Goal: Task Accomplishment & Management: Manage account settings

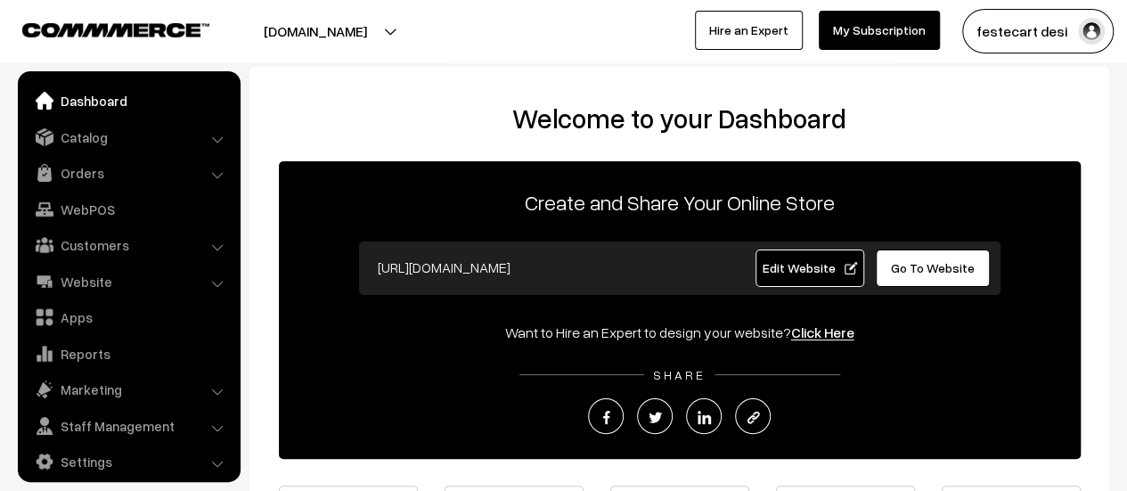
click at [810, 274] on span "Edit Website" at bounding box center [809, 267] width 95 height 15
click at [42, 143] on img at bounding box center [45, 137] width 18 height 18
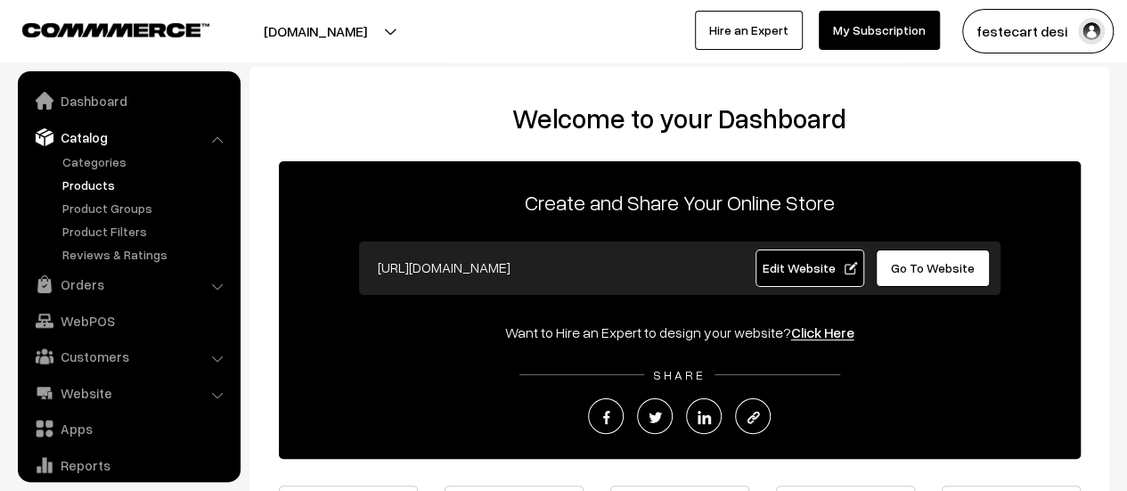
click at [102, 190] on link "Products" at bounding box center [146, 185] width 176 height 19
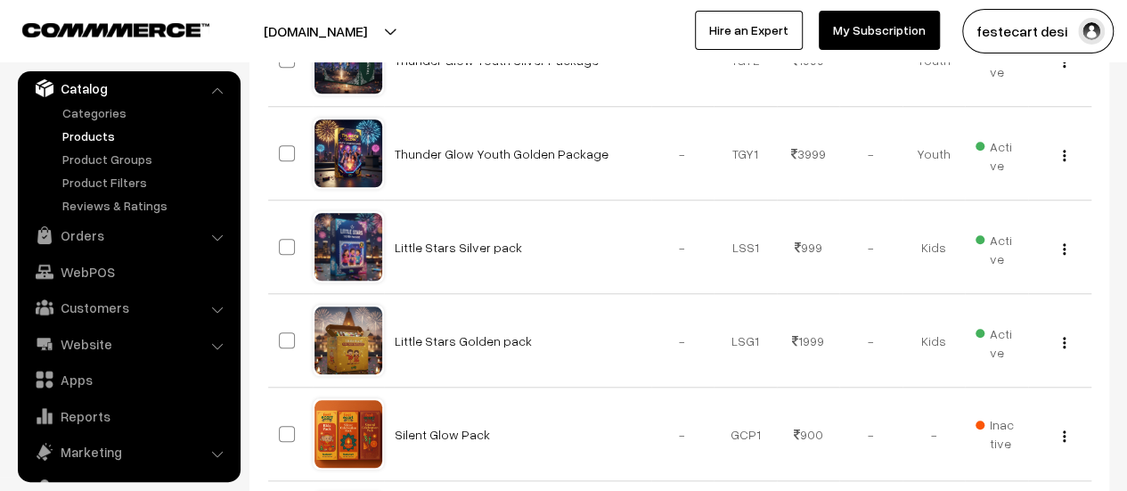
scroll to position [808, 0]
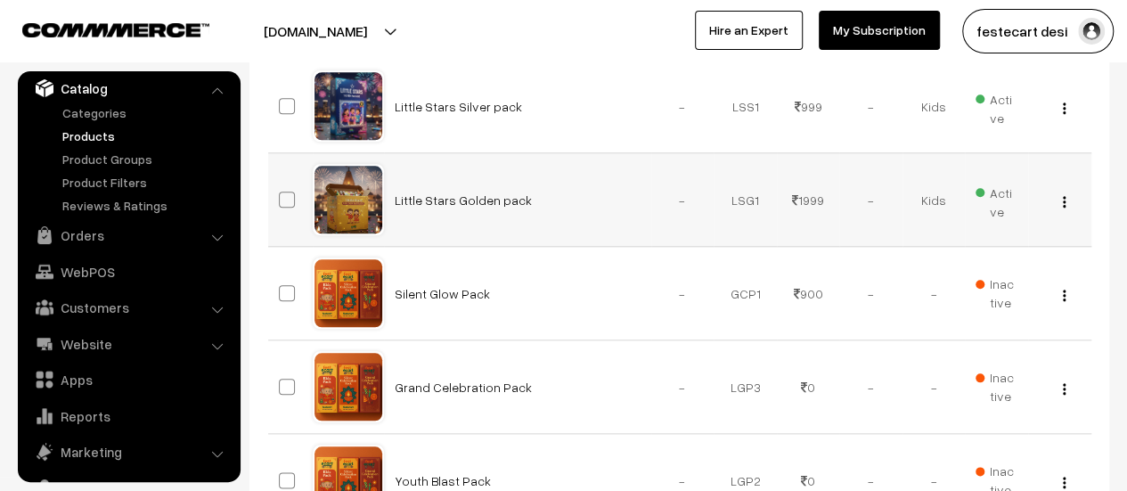
click at [1065, 199] on img "button" at bounding box center [1064, 202] width 3 height 12
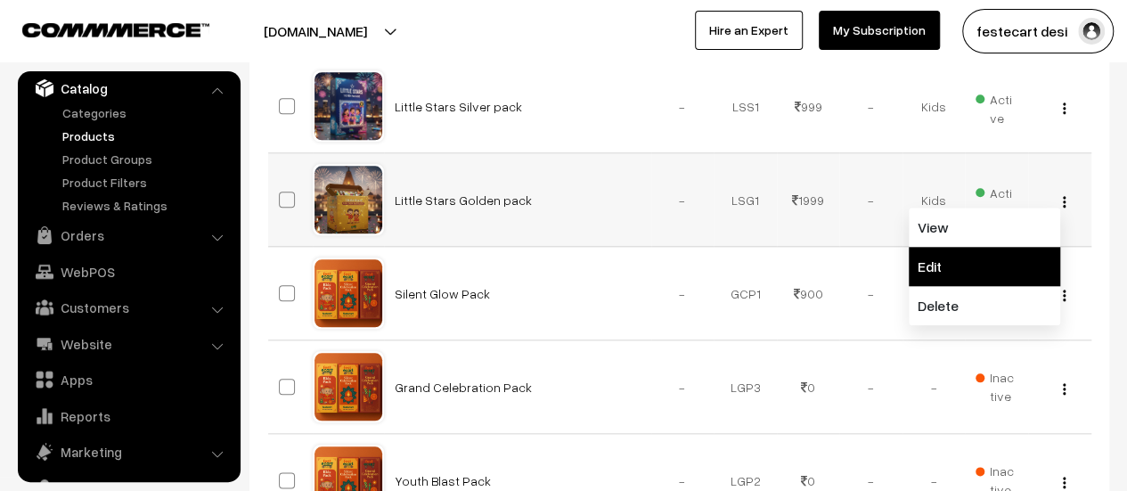
click at [941, 270] on link "Edit" at bounding box center [984, 266] width 151 height 39
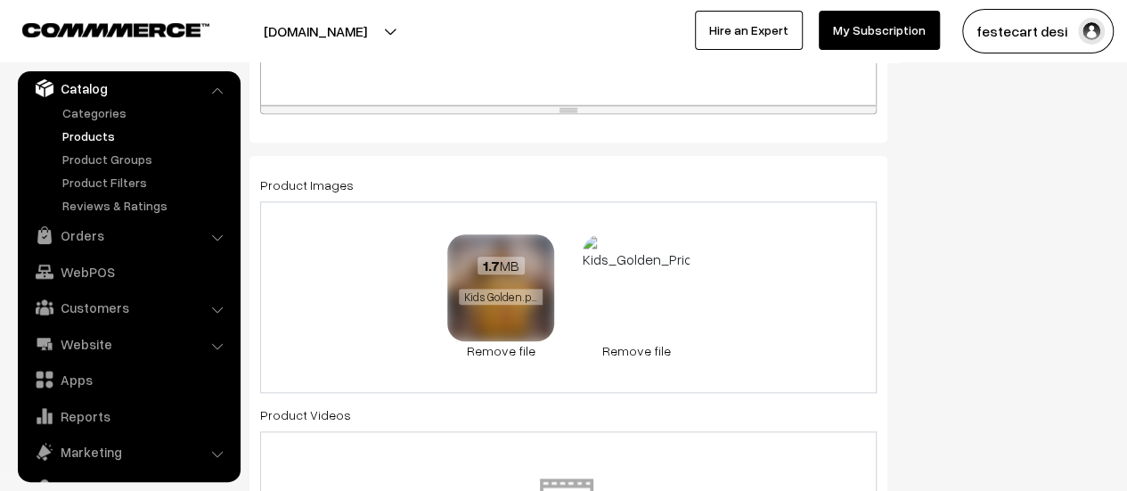
scroll to position [882, 0]
click at [490, 341] on img at bounding box center [501, 289] width 112 height 112
click at [490, 345] on link "Remove file" at bounding box center [500, 351] width 107 height 19
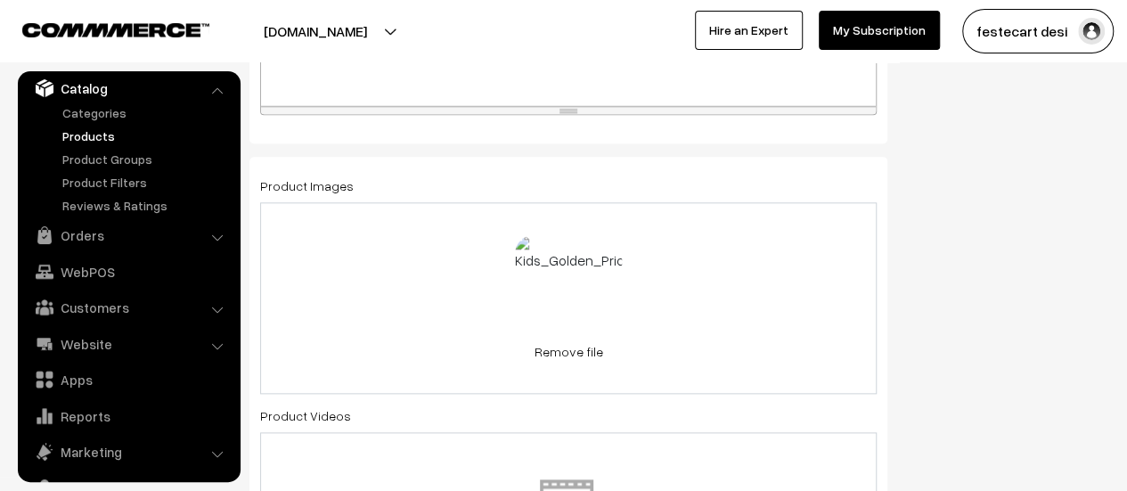
click at [461, 294] on div "1.4 MB Kids_Golden_Price_Label_website.png Check Error Remove file" at bounding box center [568, 298] width 617 height 192
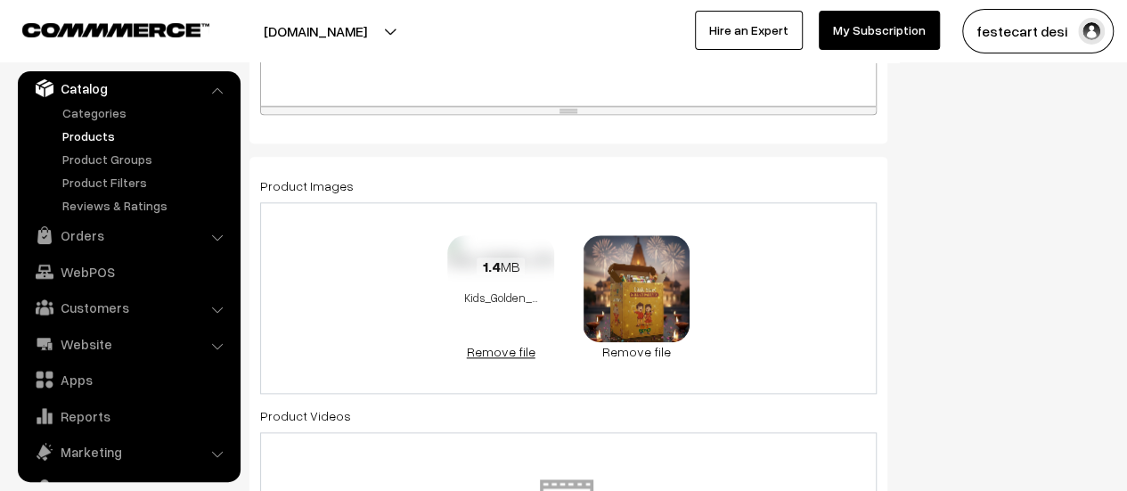
click at [490, 354] on link "Remove file" at bounding box center [500, 351] width 107 height 19
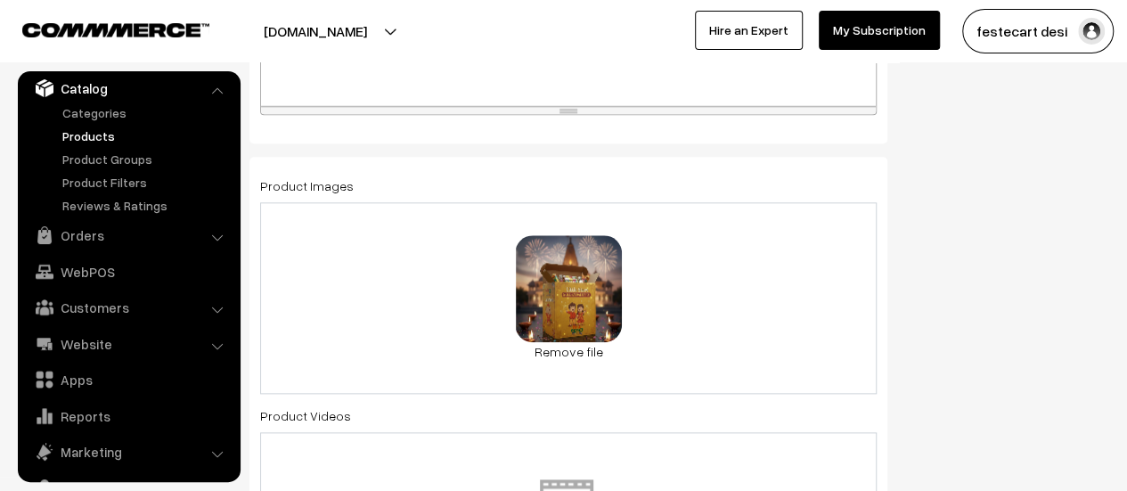
scroll to position [0, 0]
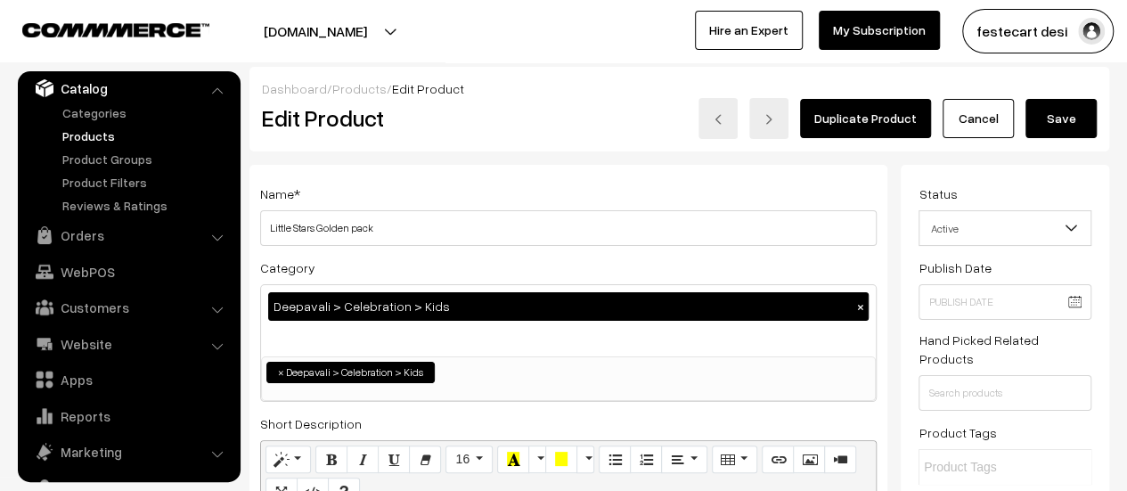
click at [1066, 131] on button "Save" at bounding box center [1061, 118] width 71 height 39
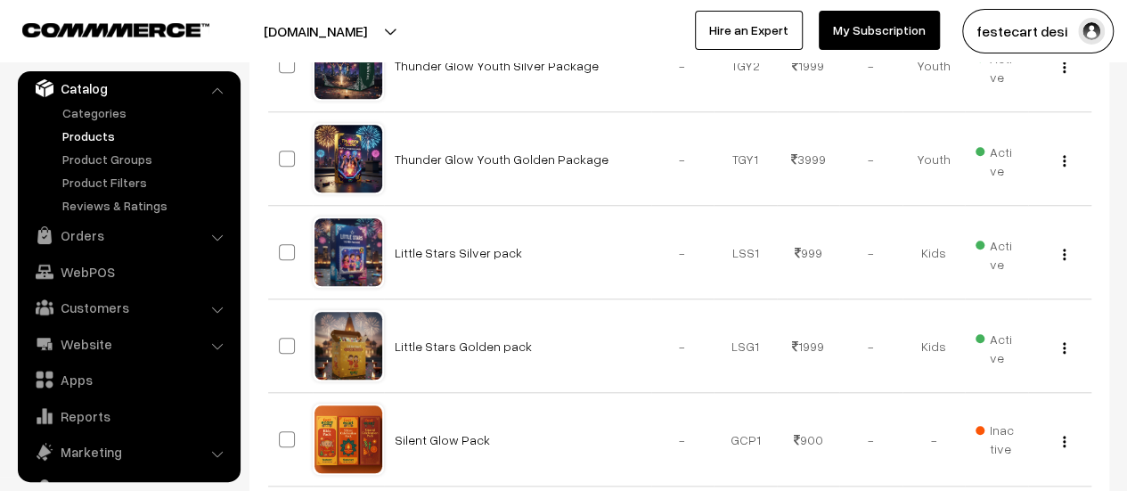
scroll to position [710, 0]
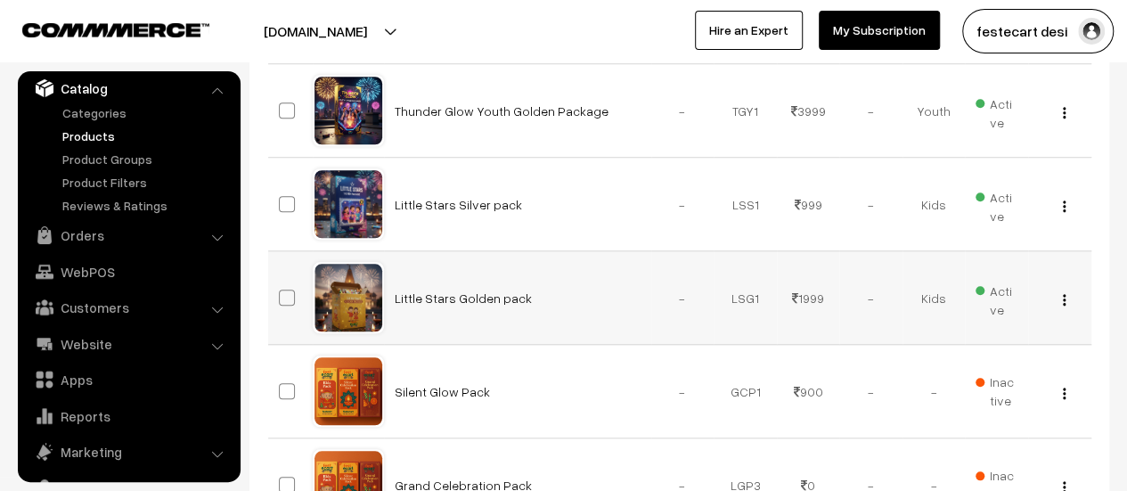
click at [1065, 296] on img "button" at bounding box center [1064, 300] width 3 height 12
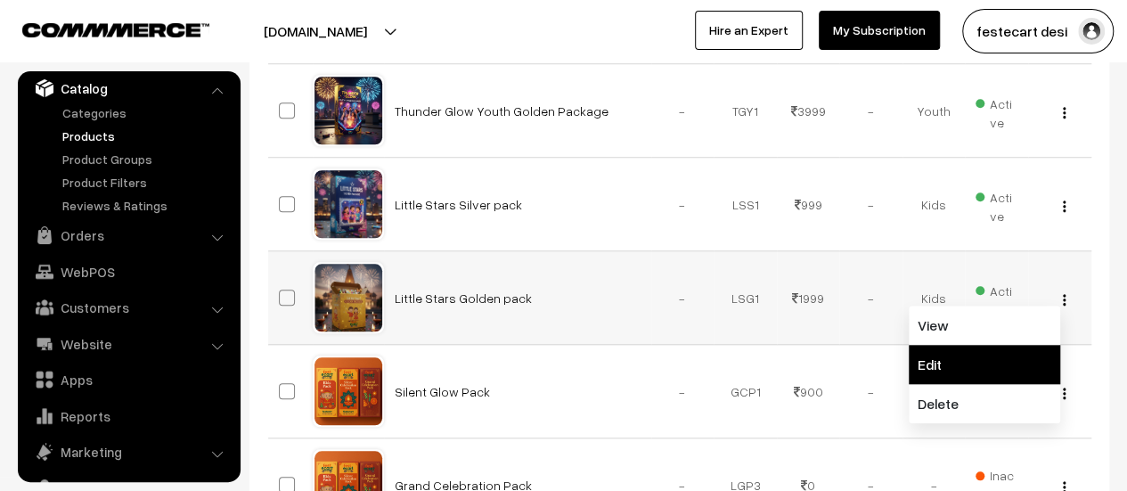
click at [993, 359] on link "Edit" at bounding box center [984, 364] width 151 height 39
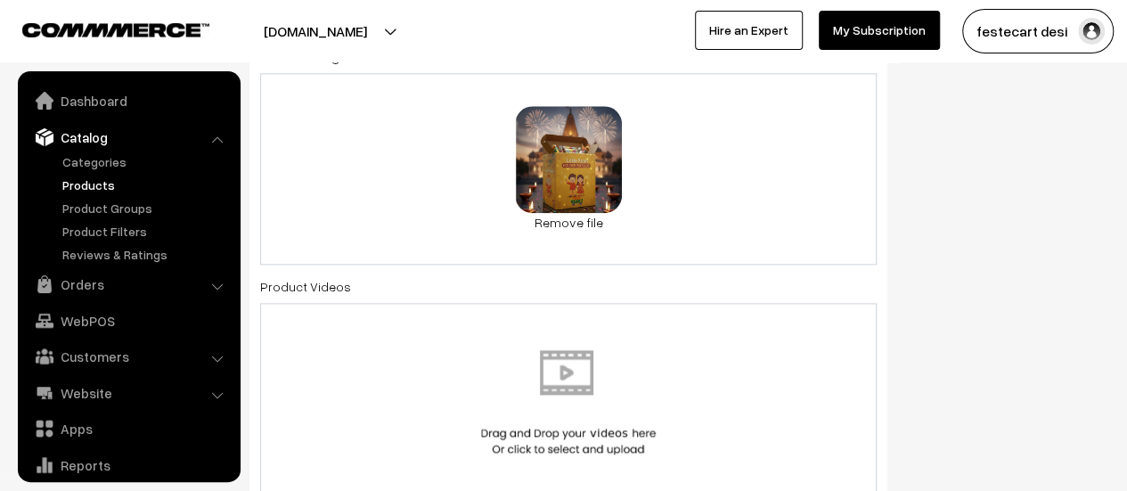
scroll to position [49, 0]
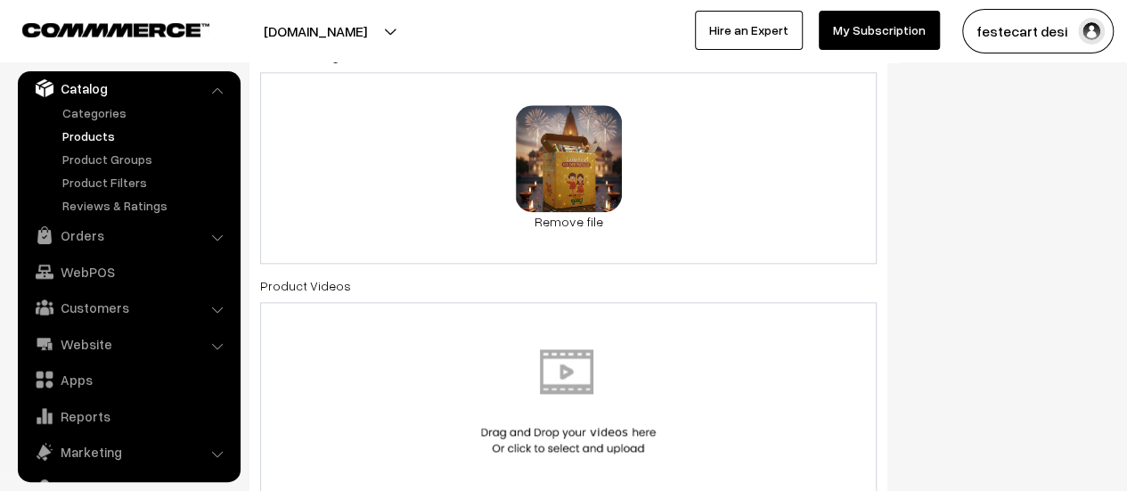
click at [737, 177] on div "1.1 MB Kids Golden.png Check Error Remove file" at bounding box center [568, 168] width 617 height 192
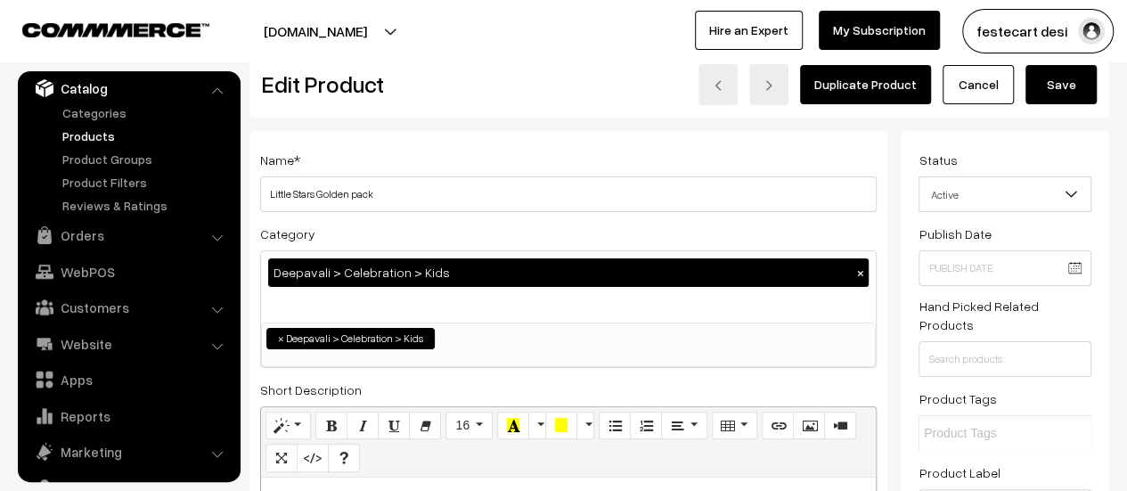
scroll to position [0, 0]
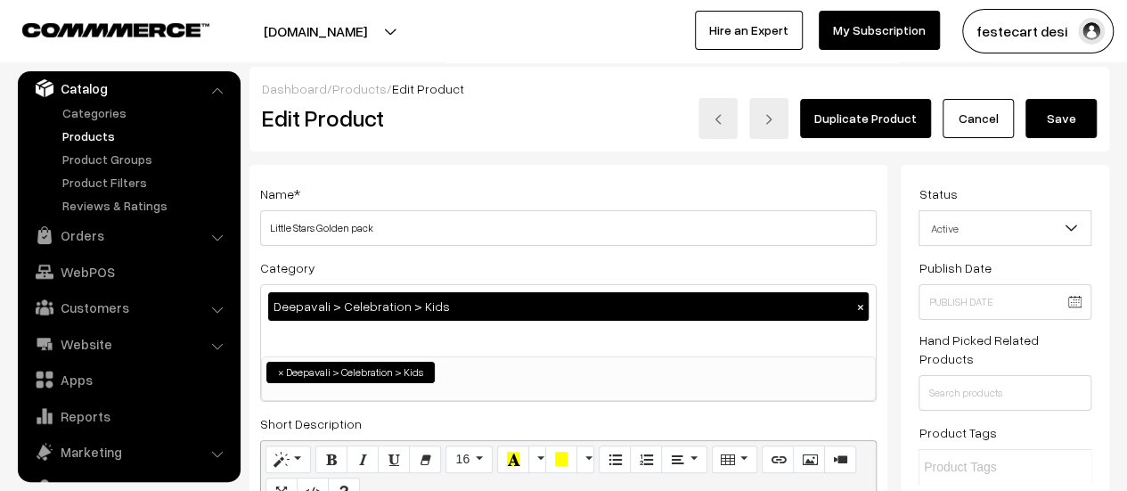
click at [1075, 121] on button "Save" at bounding box center [1061, 118] width 71 height 39
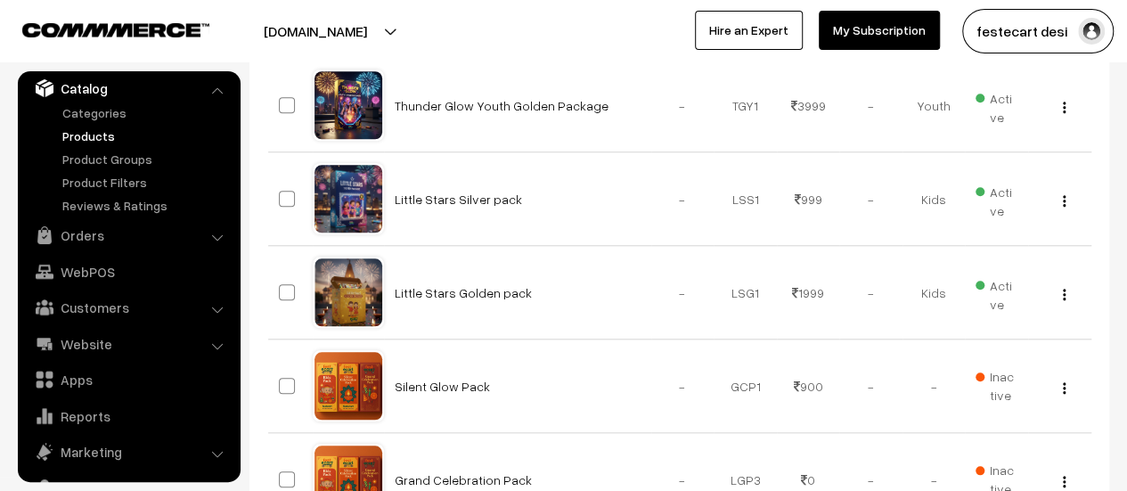
scroll to position [715, 0]
click at [1066, 293] on button "button" at bounding box center [1064, 295] width 4 height 14
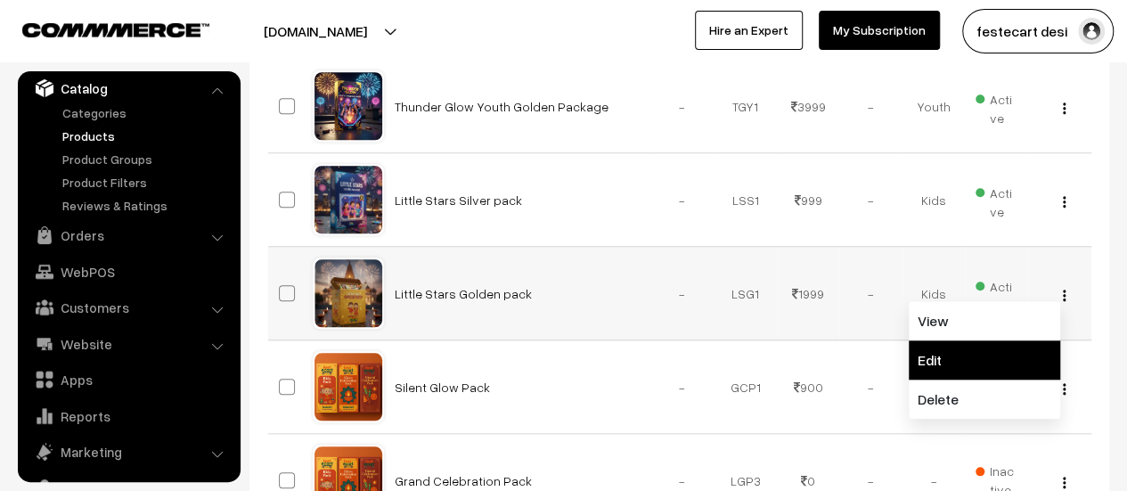
click at [950, 340] on link "Edit" at bounding box center [984, 359] width 151 height 39
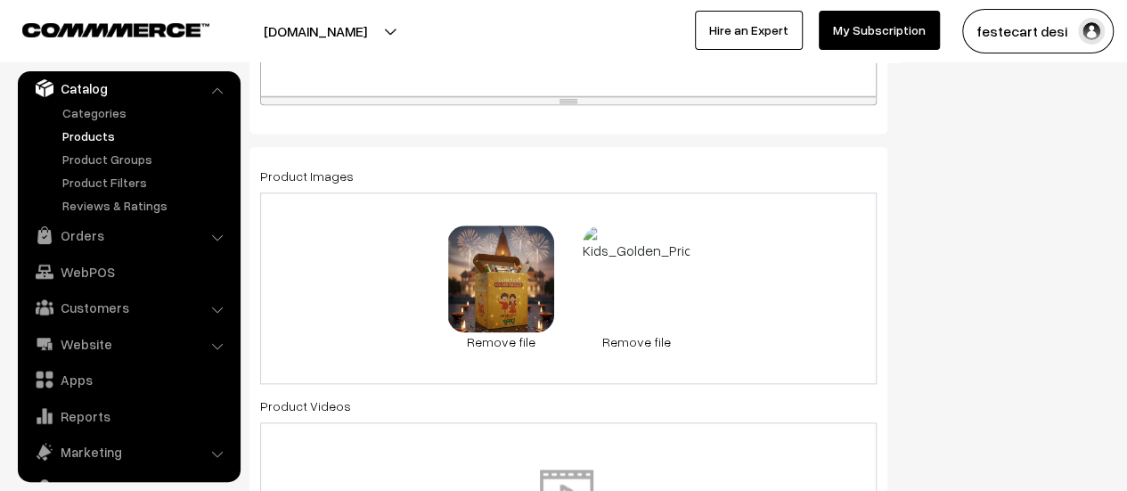
scroll to position [971, 0]
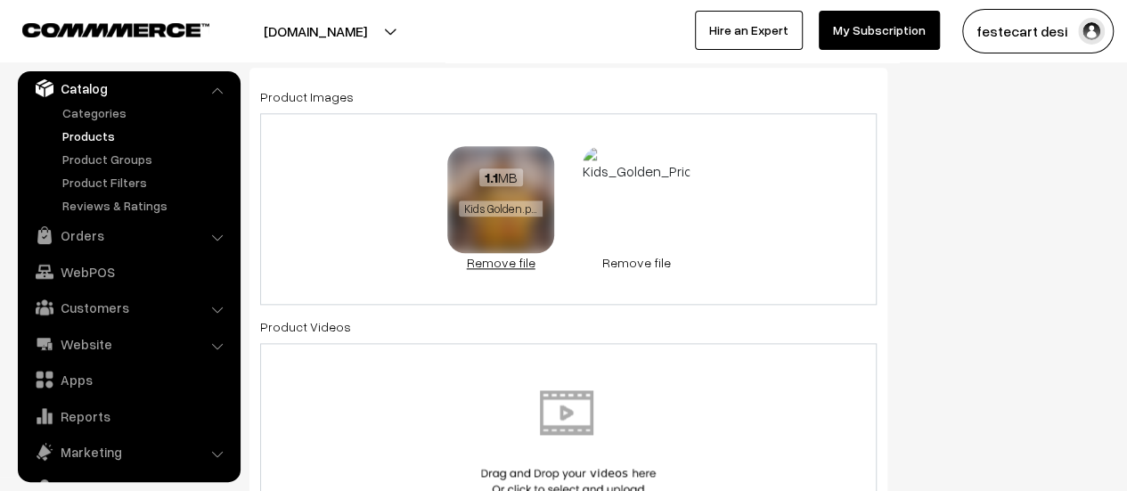
click at [494, 264] on link "Remove file" at bounding box center [500, 262] width 107 height 19
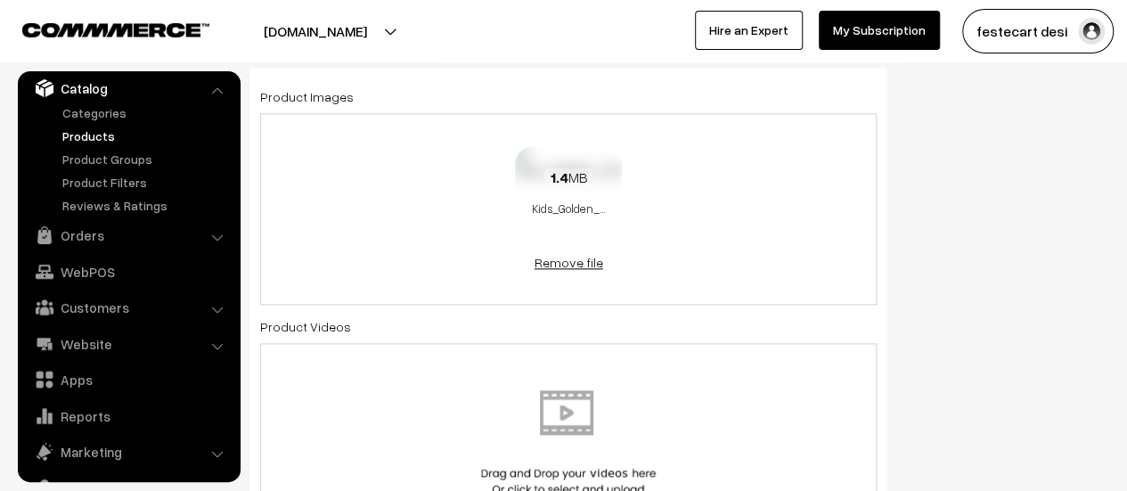
click at [571, 268] on link "Remove file" at bounding box center [568, 262] width 107 height 19
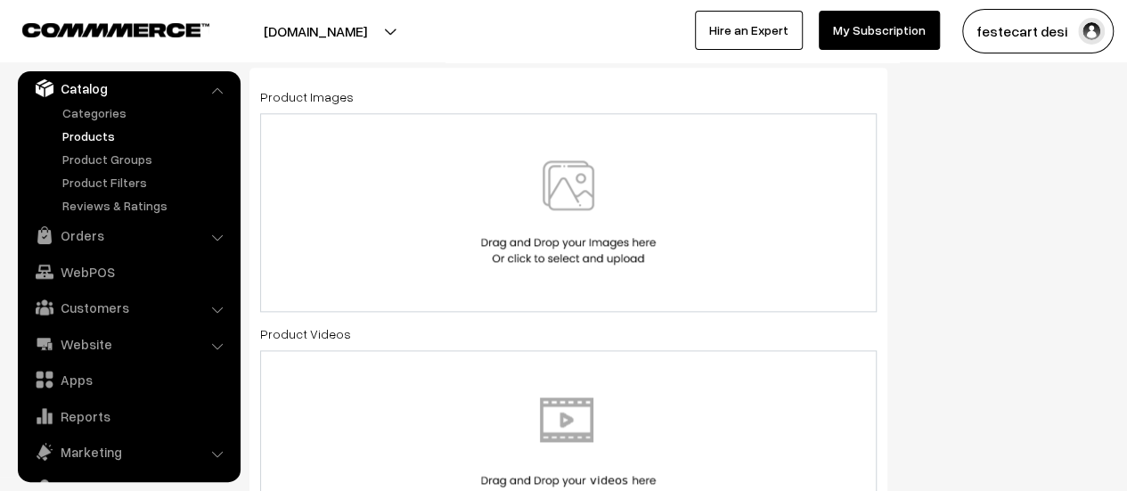
click at [566, 241] on img at bounding box center [569, 212] width 184 height 104
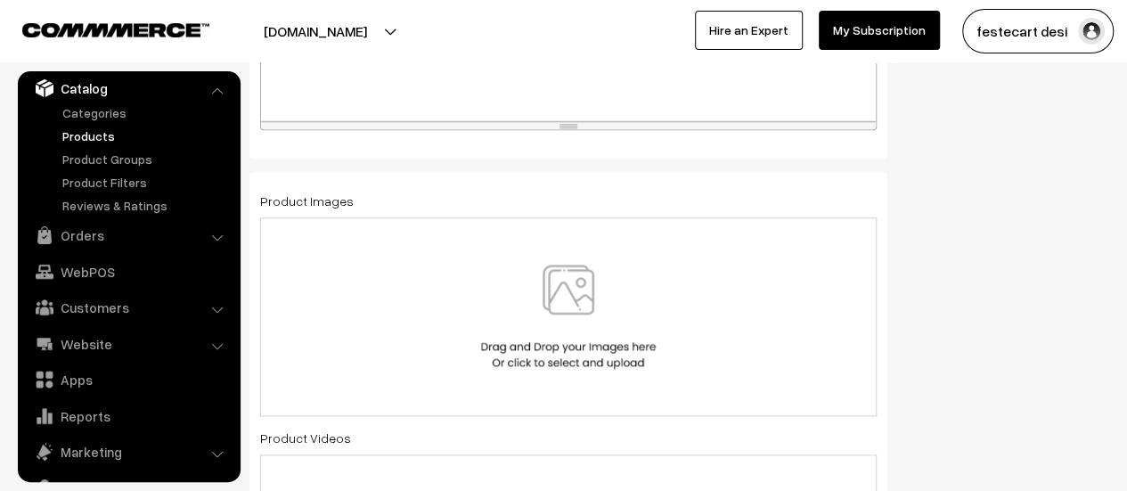
scroll to position [865, 0]
click at [597, 306] on img at bounding box center [569, 318] width 184 height 104
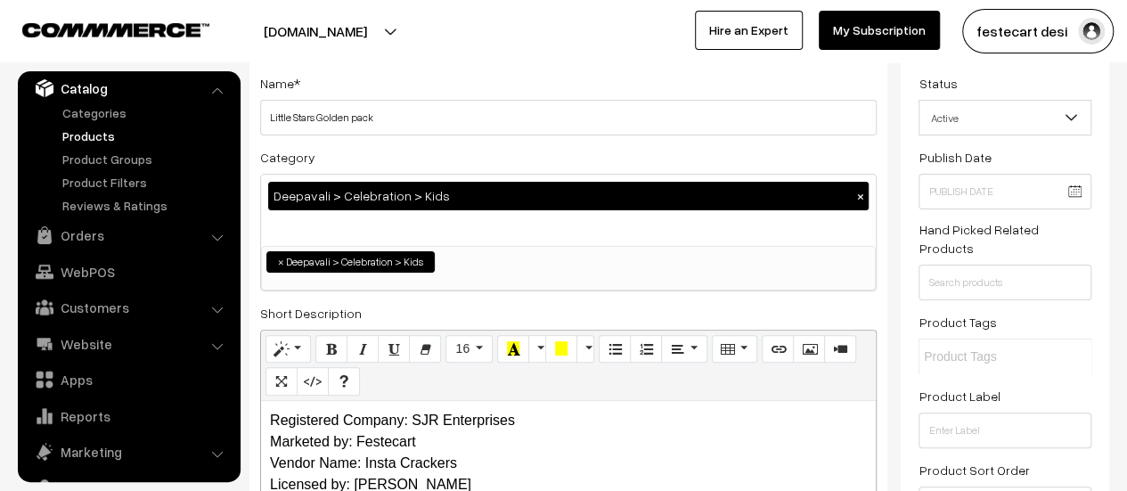
scroll to position [0, 0]
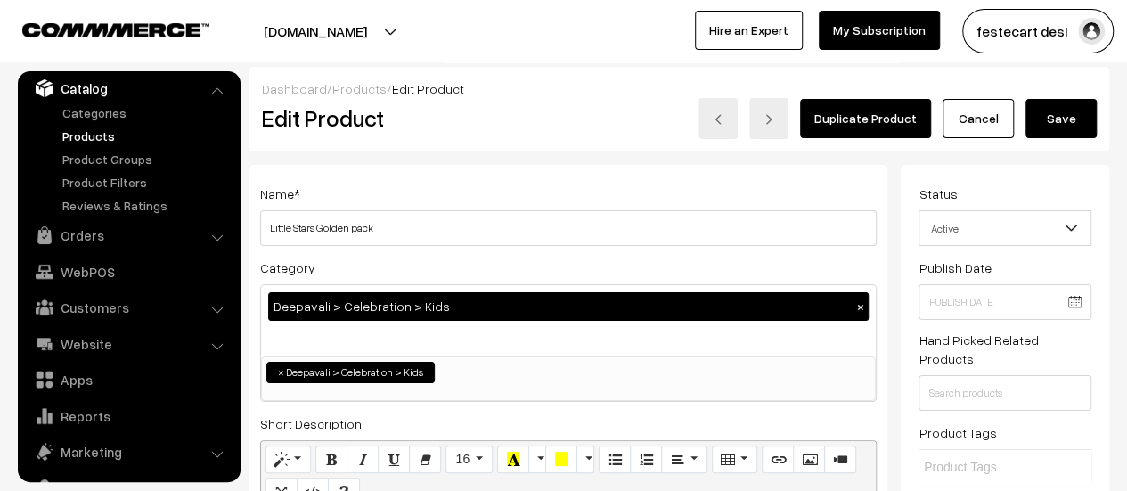
click at [1064, 131] on button "Save" at bounding box center [1061, 118] width 71 height 39
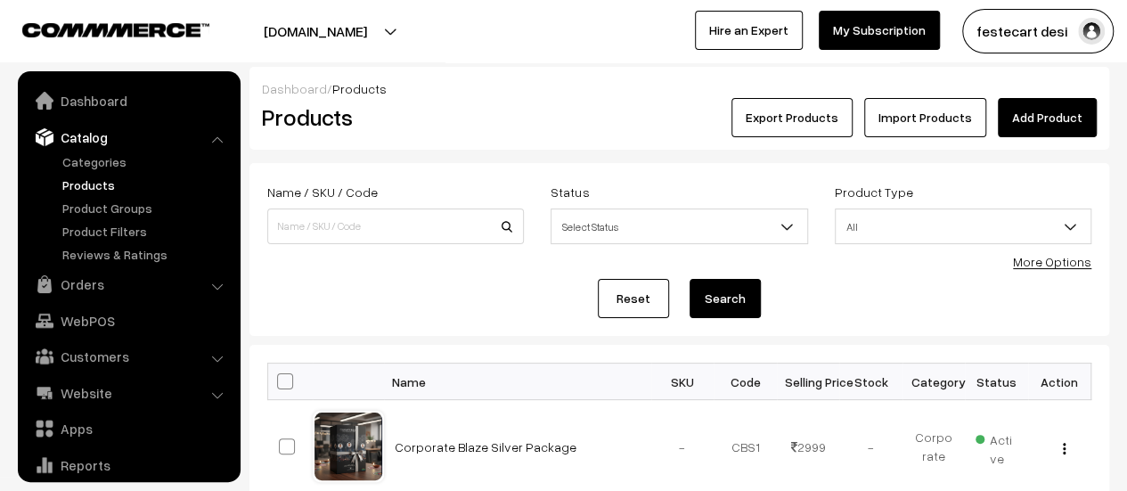
scroll to position [49, 0]
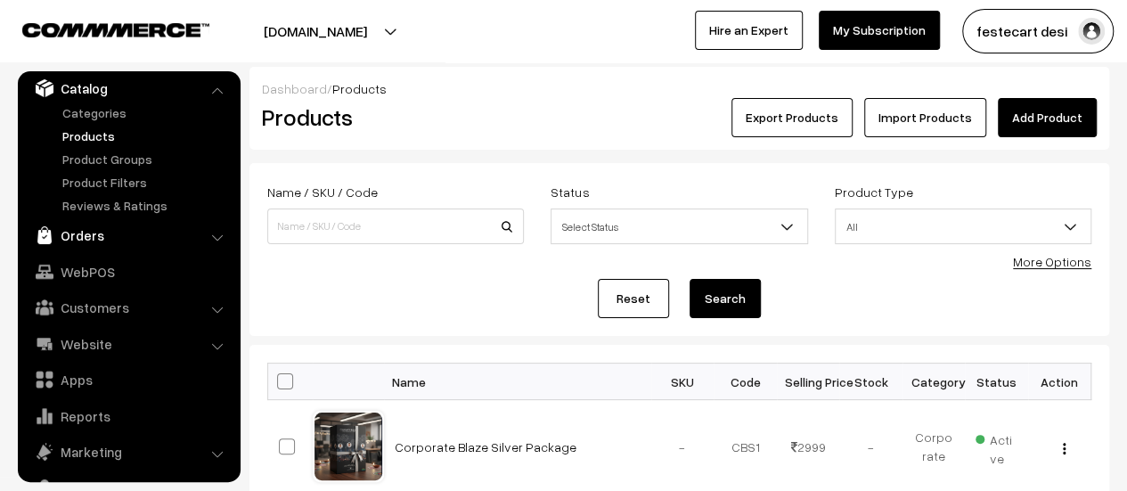
click at [76, 233] on link "Orders" at bounding box center [128, 235] width 212 height 32
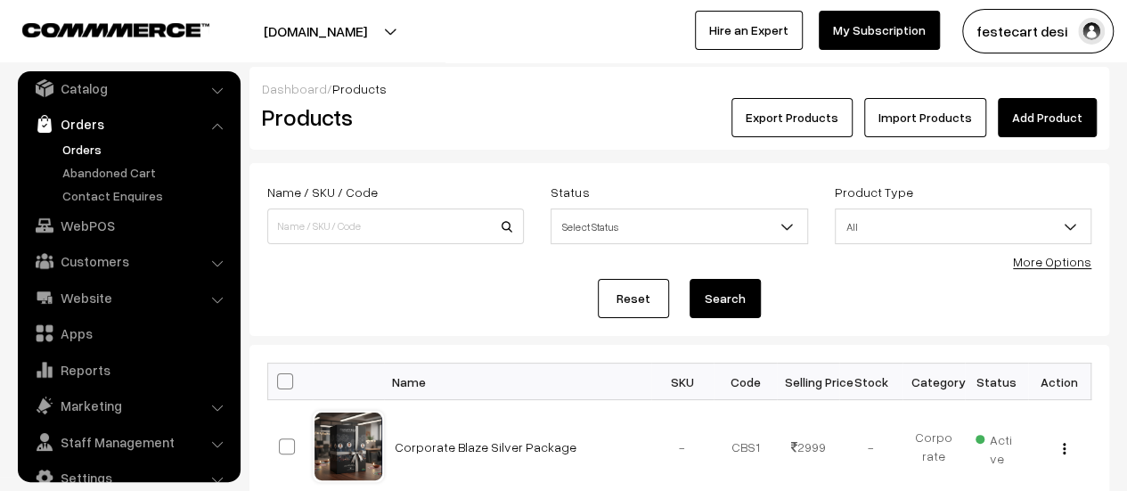
click at [94, 151] on link "Orders" at bounding box center [146, 149] width 176 height 19
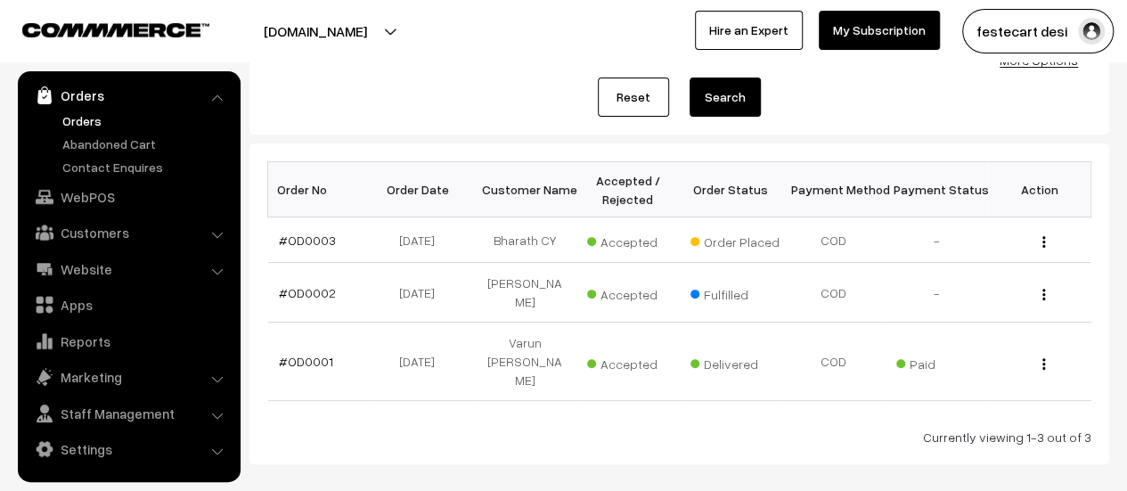
scroll to position [200, 0]
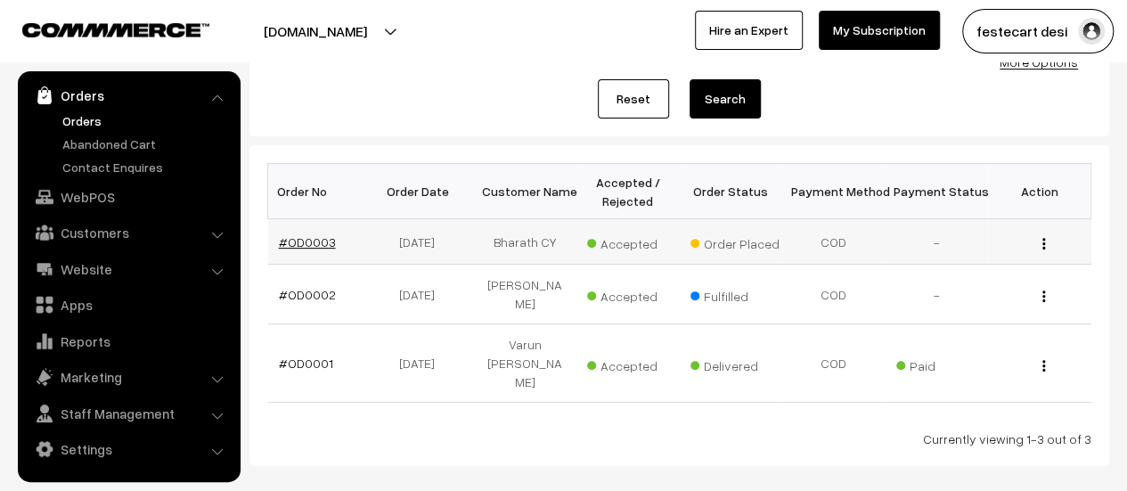
click at [307, 241] on link "#OD0003" at bounding box center [307, 241] width 57 height 15
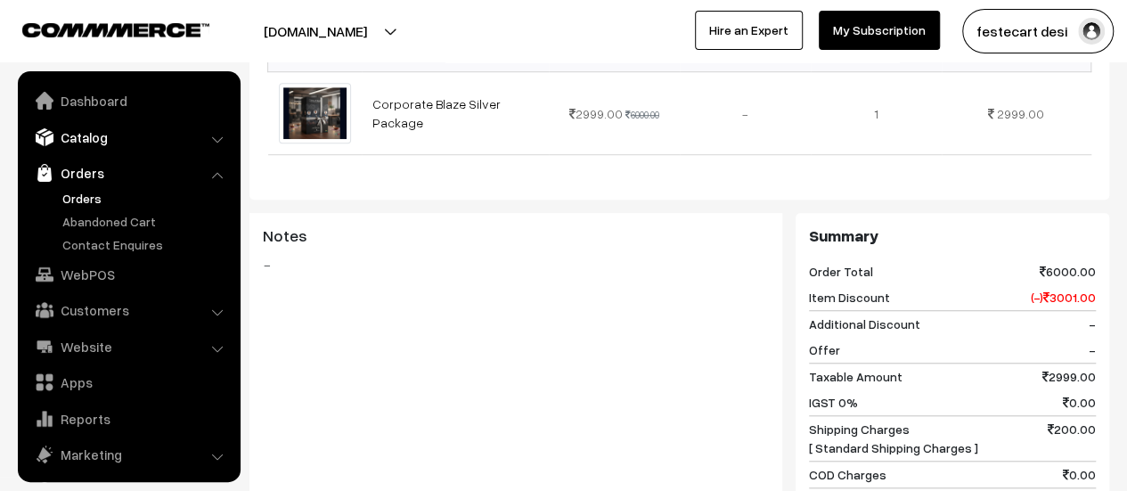
click at [98, 131] on link "Catalog" at bounding box center [128, 137] width 212 height 32
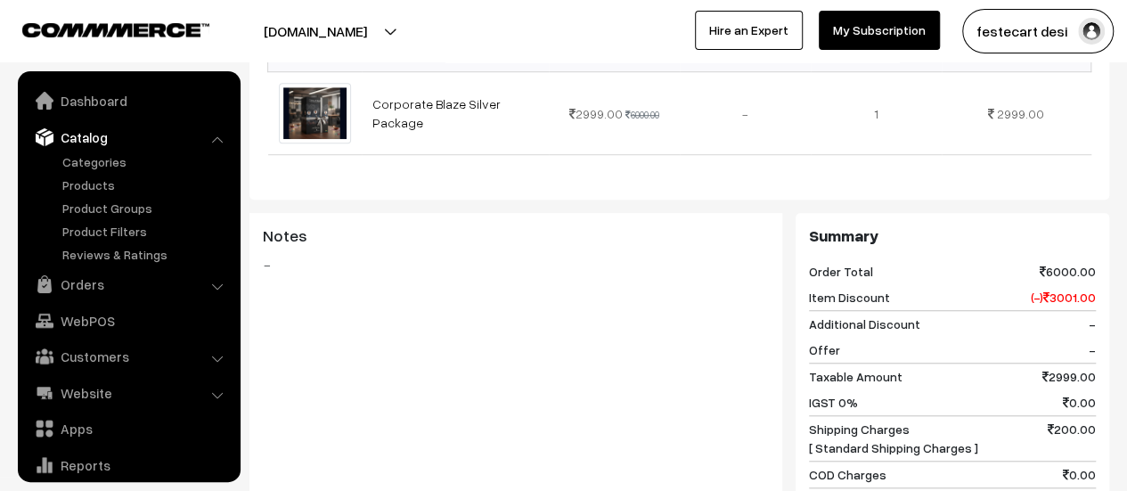
click at [103, 171] on ul "Categories" at bounding box center [129, 207] width 214 height 111
click at [96, 193] on link "Products" at bounding box center [146, 185] width 176 height 19
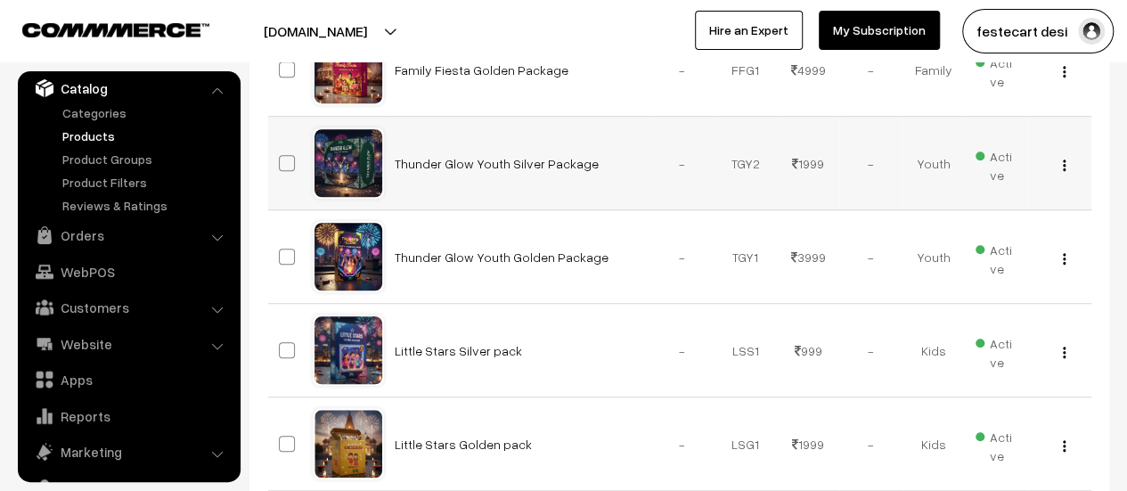
scroll to position [624, 0]
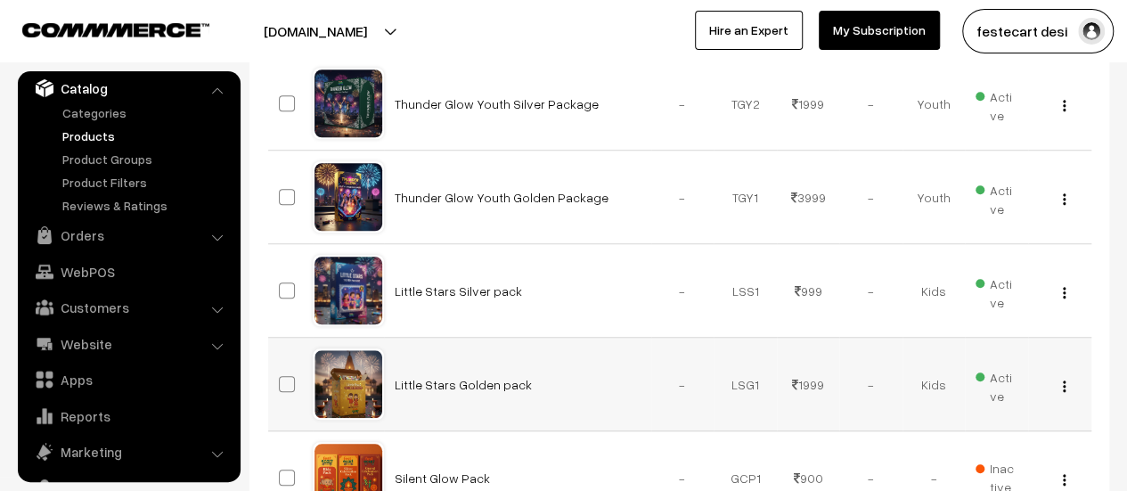
click at [1064, 383] on img "button" at bounding box center [1064, 386] width 3 height 12
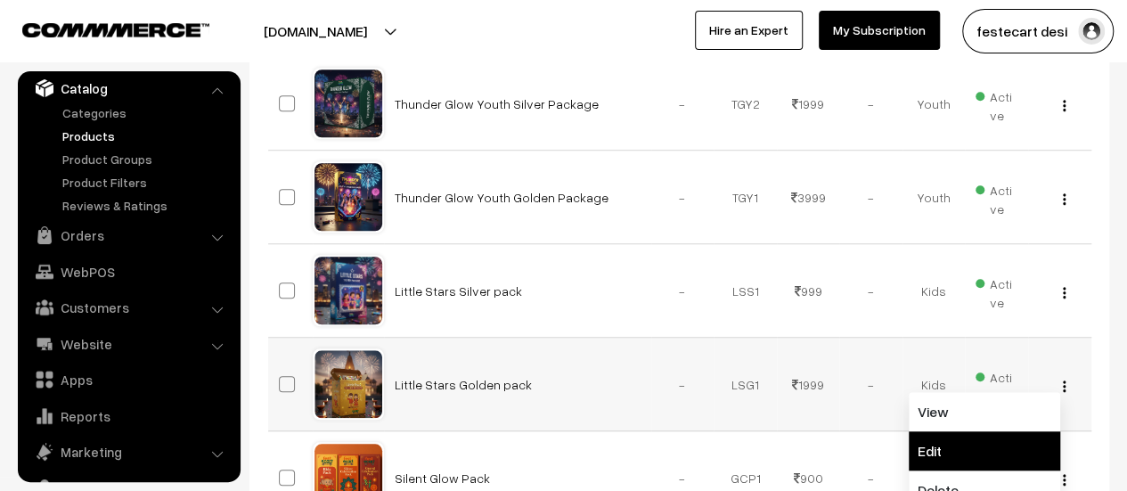
click at [981, 446] on link "Edit" at bounding box center [984, 450] width 151 height 39
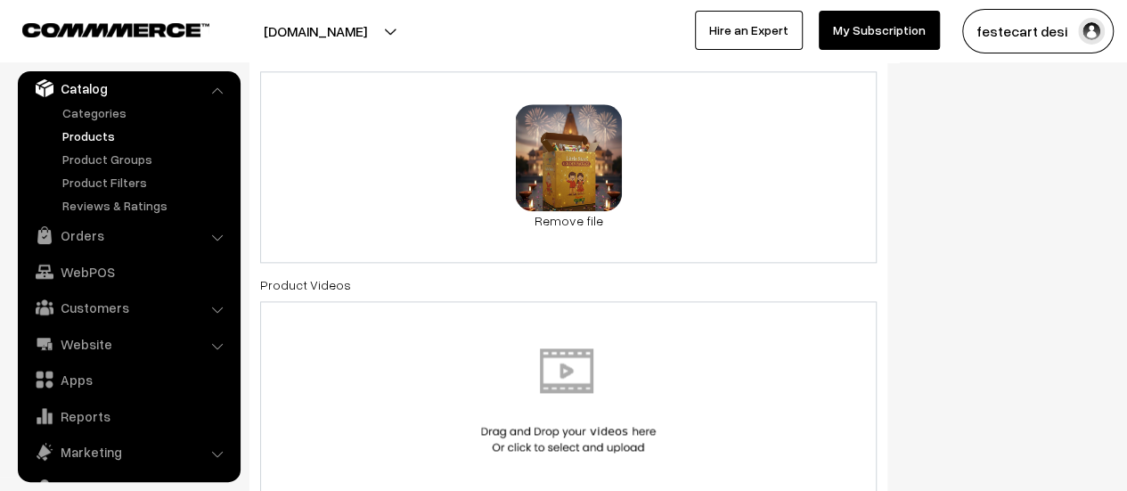
scroll to position [1011, 0]
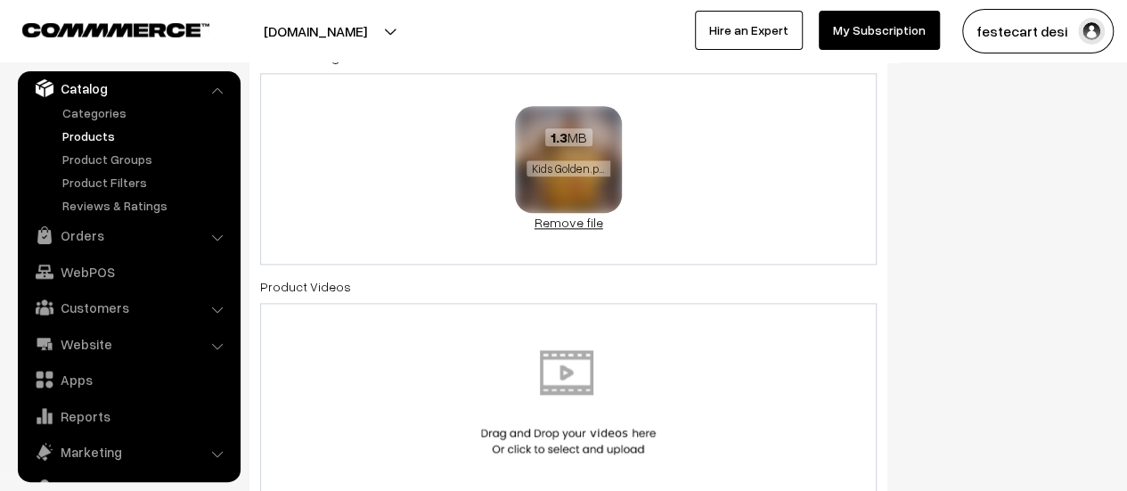
click at [563, 226] on link "Remove file" at bounding box center [568, 222] width 107 height 19
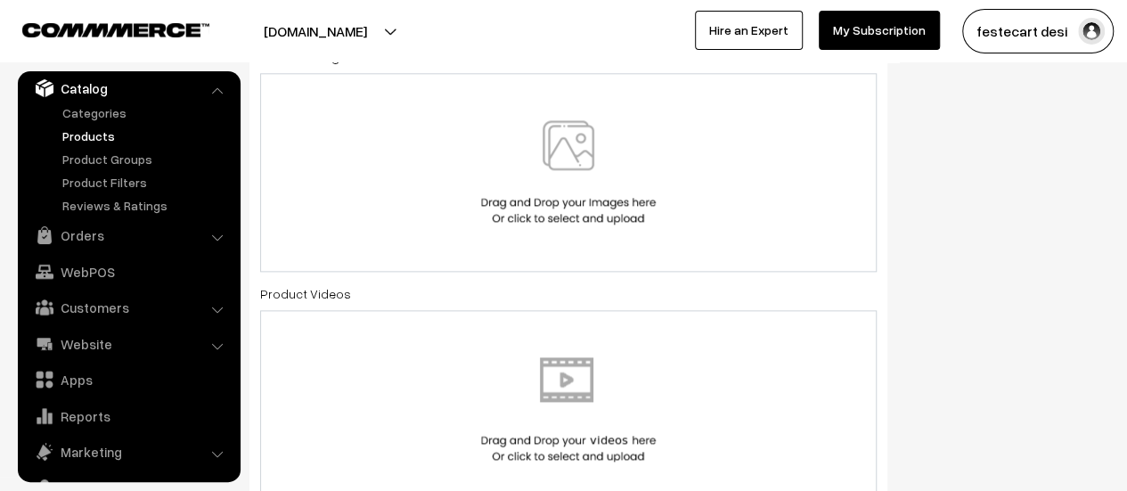
click at [574, 186] on img at bounding box center [569, 172] width 184 height 104
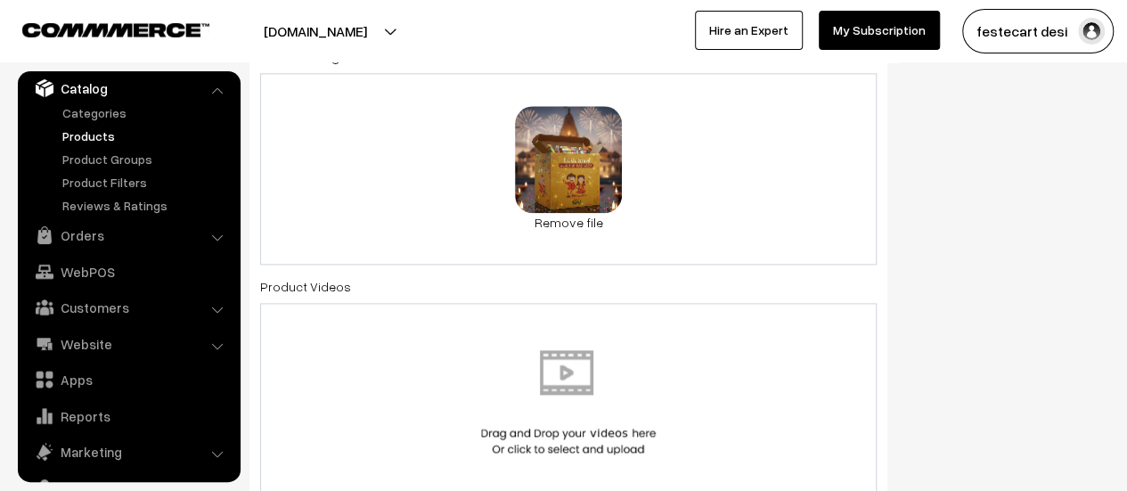
click at [762, 173] on div "1.7 MB Kids Golden.png Check Error Remove file" at bounding box center [568, 169] width 617 height 192
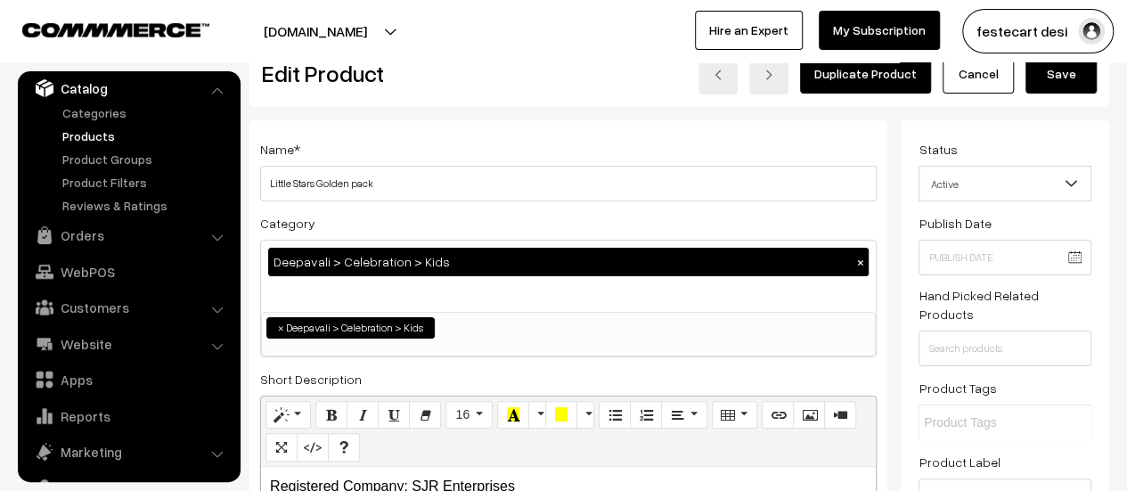
scroll to position [0, 0]
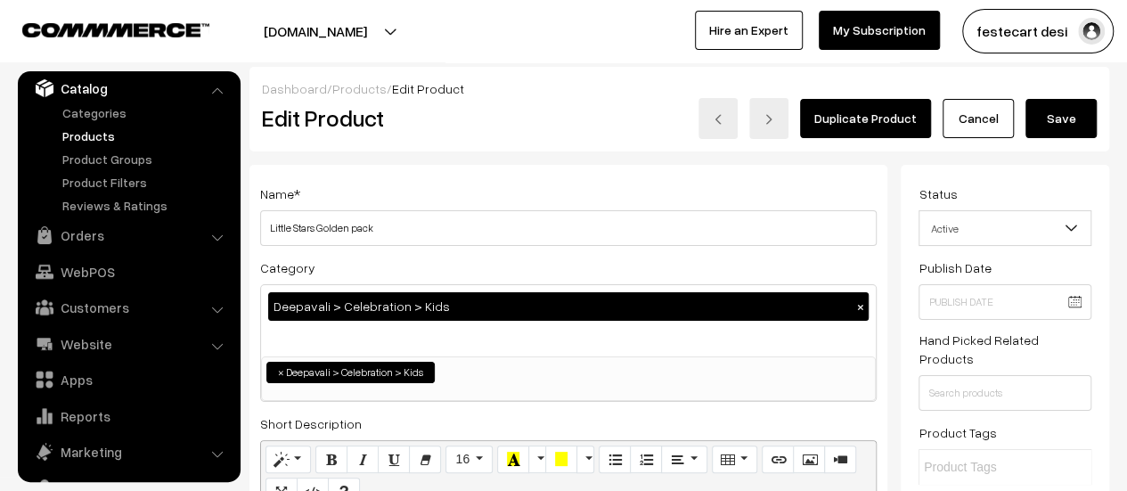
click at [1035, 110] on button "Save" at bounding box center [1061, 118] width 71 height 39
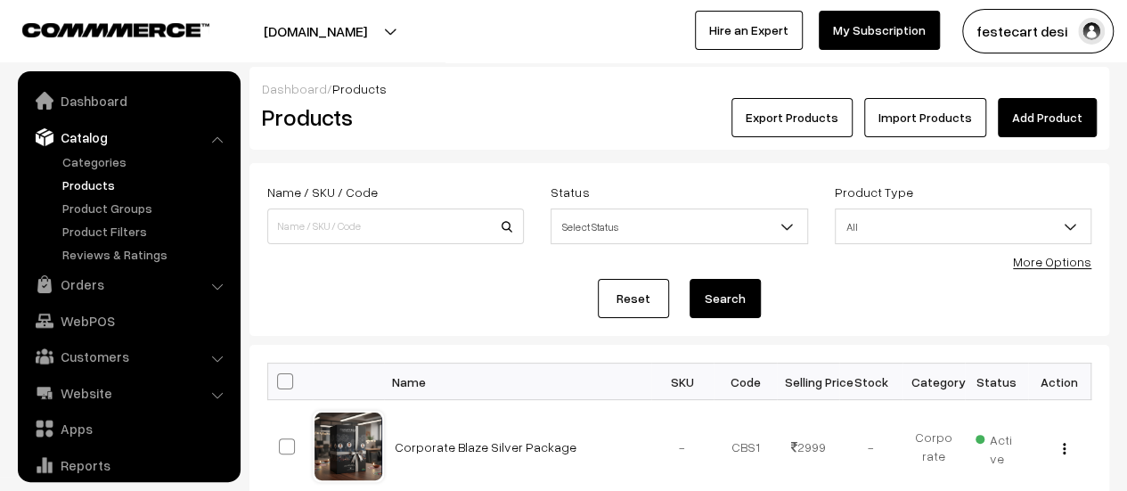
scroll to position [49, 0]
